Goal: Navigation & Orientation: Find specific page/section

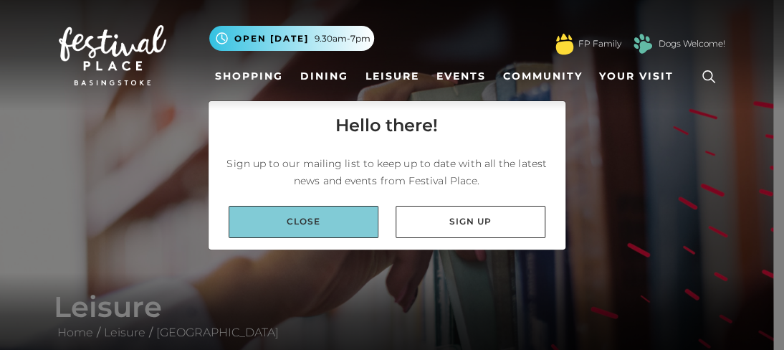
click at [341, 219] on link "Close" at bounding box center [304, 222] width 150 height 32
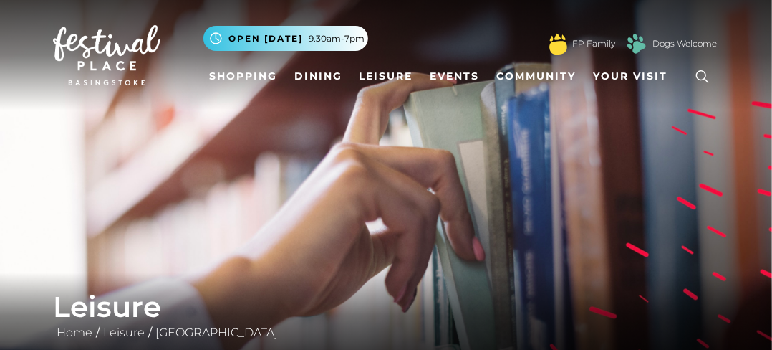
click at [113, 58] on img at bounding box center [106, 55] width 107 height 60
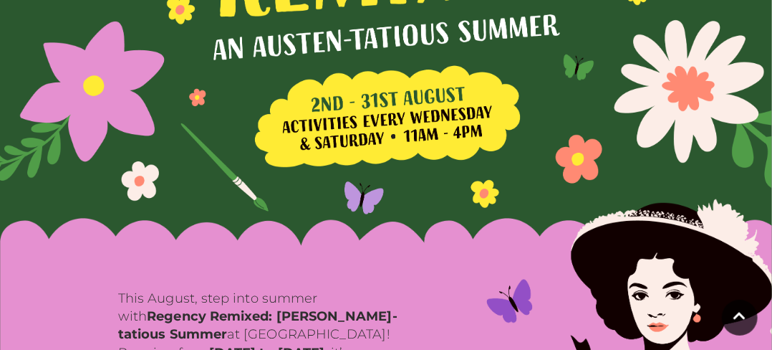
scroll to position [215, 0]
